Goal: Transaction & Acquisition: Purchase product/service

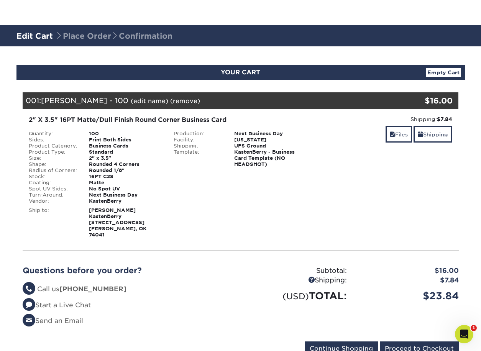
scroll to position [51, 0]
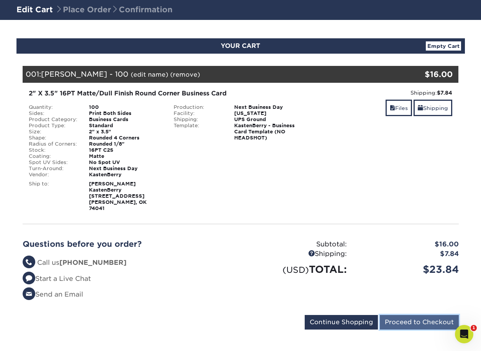
click at [405, 315] on input "Proceed to Checkout" at bounding box center [419, 322] width 79 height 15
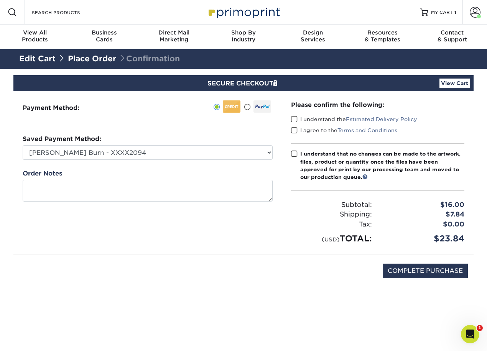
click at [310, 115] on div "Please confirm the following: I understand the Estimated Delivery Policy I agre…" at bounding box center [377, 173] width 173 height 145
click at [296, 119] on span at bounding box center [294, 119] width 7 height 7
click at [0, 0] on input "I understand the Estimated Delivery Policy" at bounding box center [0, 0] width 0 height 0
click at [296, 129] on span at bounding box center [294, 130] width 7 height 7
click at [0, 0] on input "I agree to the Terms and Conditions" at bounding box center [0, 0] width 0 height 0
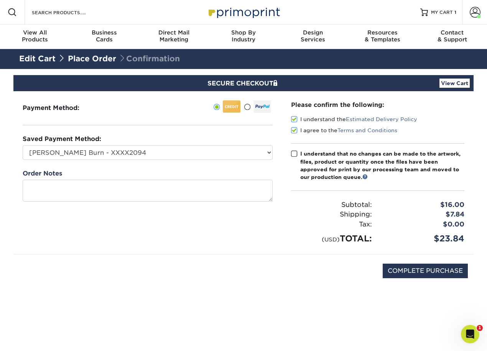
click at [297, 158] on label "I understand that no changes can be made to the artwork, files, product or quan…" at bounding box center [377, 165] width 173 height 31
click at [0, 0] on input "I understand that no changes can be made to the artwork, files, product or quan…" at bounding box center [0, 0] width 0 height 0
click at [425, 272] on input "COMPLETE PURCHASE" at bounding box center [425, 271] width 85 height 15
type input "PROCESSING, PLEASE WAIT..."
